Goal: Task Accomplishment & Management: Use online tool/utility

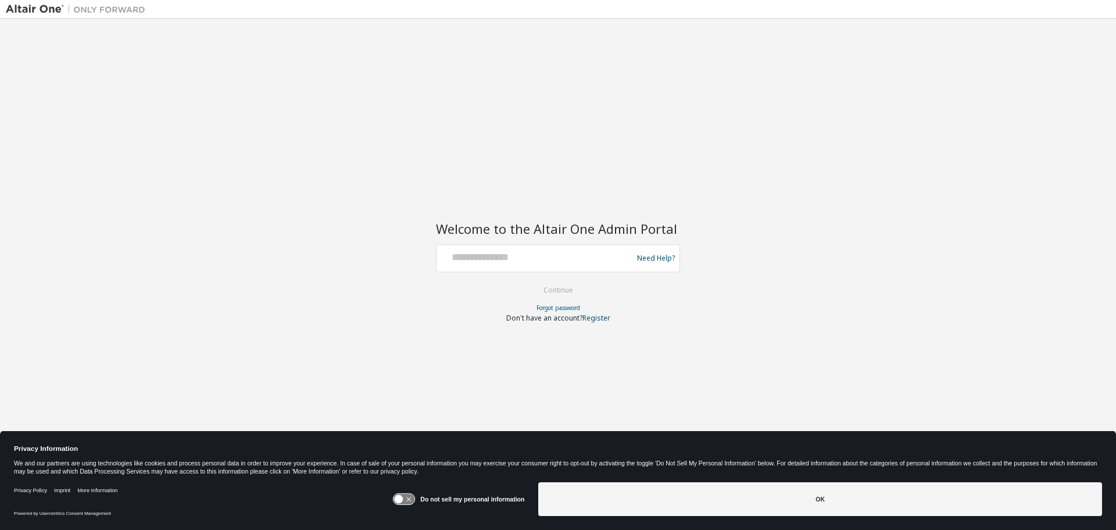
click at [547, 256] on input "text" at bounding box center [536, 255] width 190 height 17
click at [524, 245] on div "Need Help?" at bounding box center [558, 258] width 244 height 28
click at [525, 261] on input "text" at bounding box center [536, 255] width 190 height 17
type input "**********"
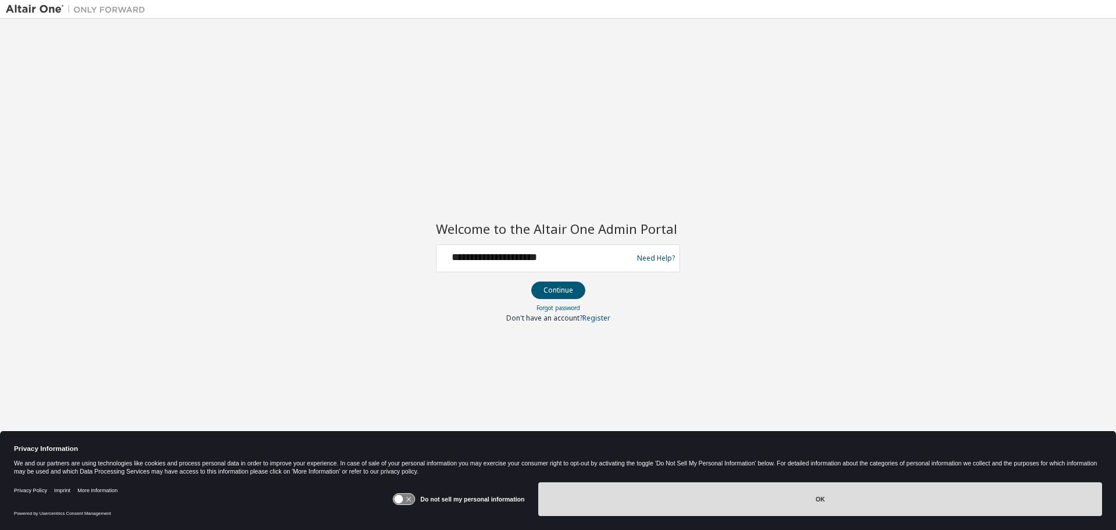
click at [723, 494] on button "OK" at bounding box center [820, 499] width 564 height 34
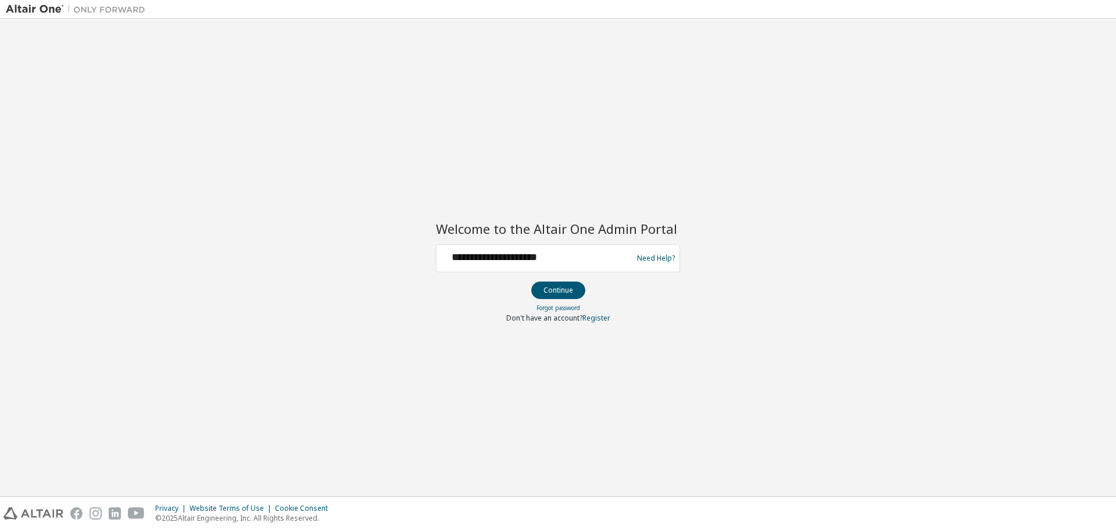
click at [561, 284] on button "Continue" at bounding box center [558, 289] width 54 height 17
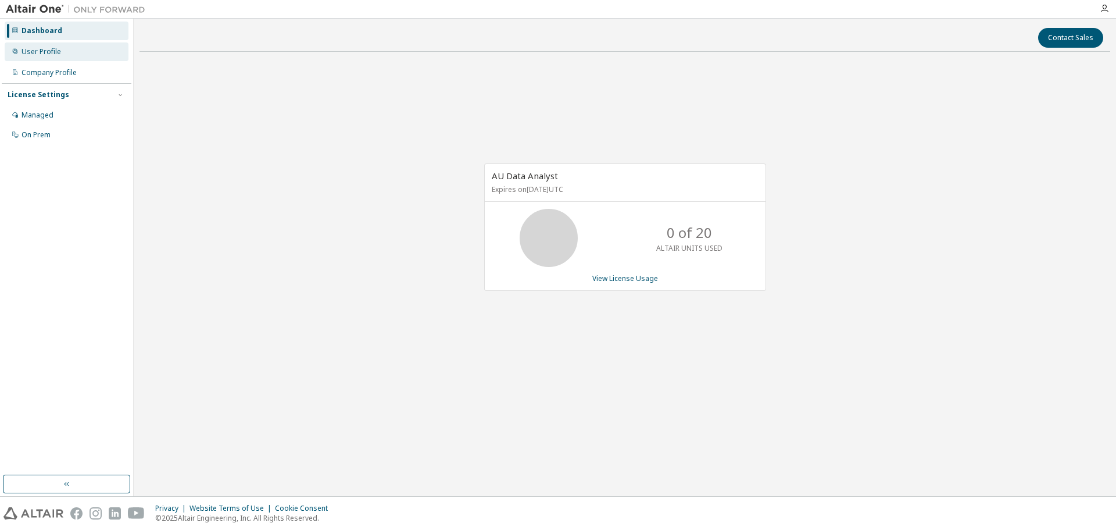
click at [79, 58] on div "User Profile" at bounding box center [67, 51] width 124 height 19
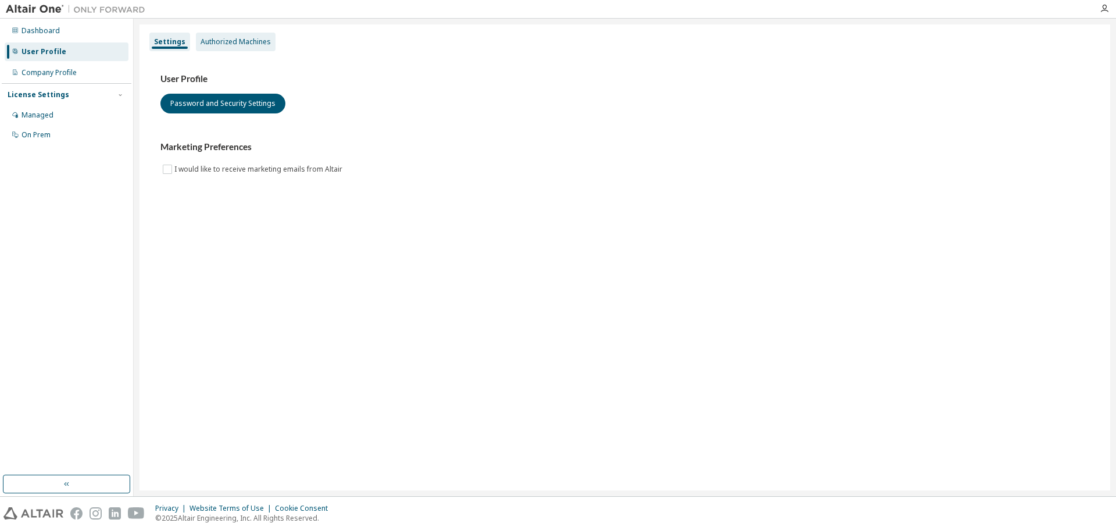
click at [217, 41] on div "Authorized Machines" at bounding box center [236, 41] width 70 height 9
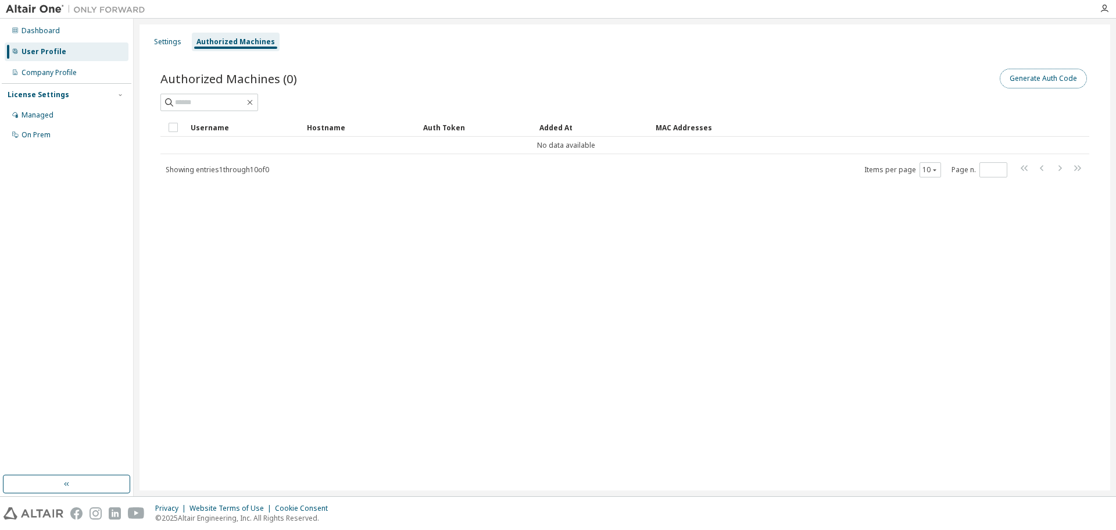
click at [1052, 70] on button "Generate Auth Code" at bounding box center [1043, 79] width 87 height 20
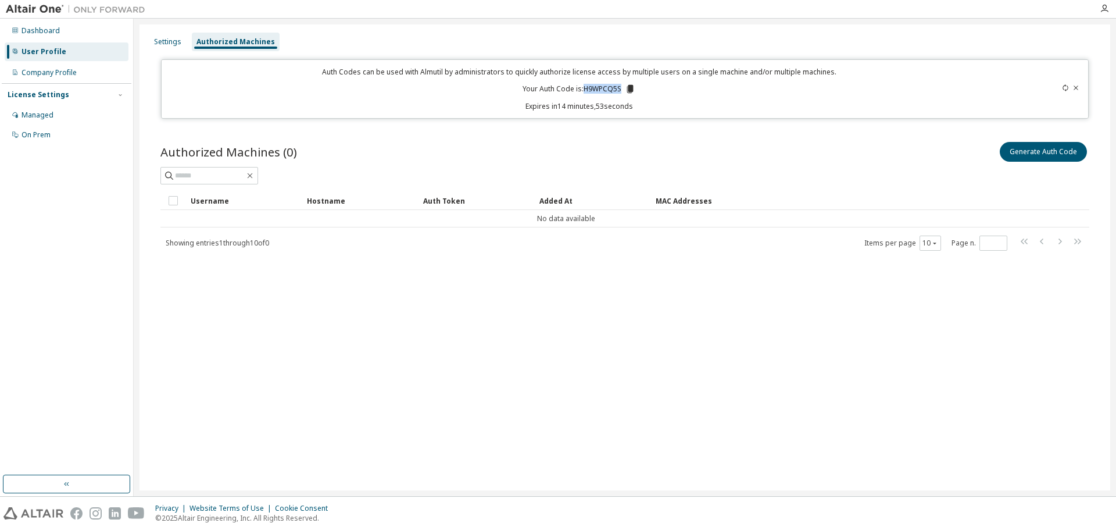
drag, startPoint x: 584, startPoint y: 90, endPoint x: 623, endPoint y: 88, distance: 39.0
click at [623, 88] on p "Your Auth Code is: H9WPCQ5S" at bounding box center [579, 89] width 113 height 10
copy p "H9WPCQ5S"
